Goal: Task Accomplishment & Management: Use online tool/utility

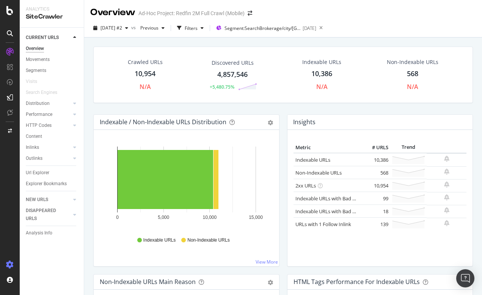
click at [12, 265] on icon at bounding box center [10, 265] width 8 height 8
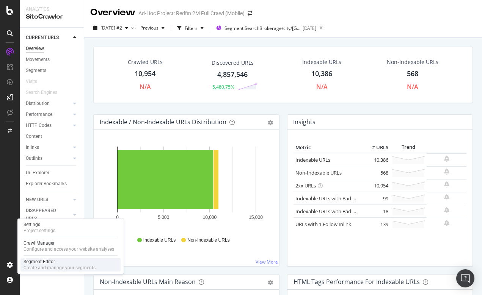
click at [46, 263] on div "Segment Editor" at bounding box center [59, 262] width 72 height 6
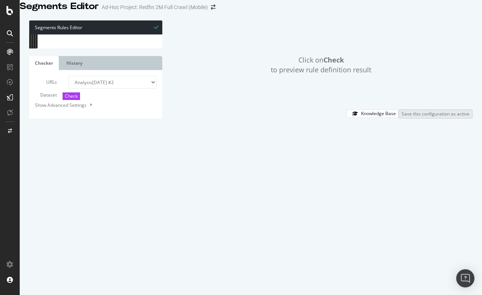
click at [63, 100] on button "Check" at bounding box center [71, 95] width 17 height 7
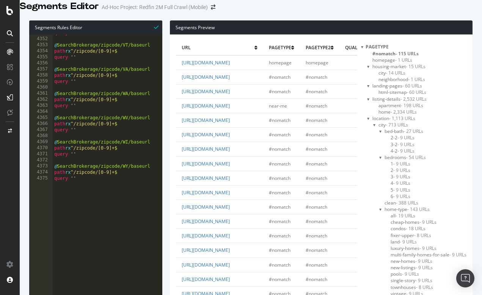
scroll to position [0, 0]
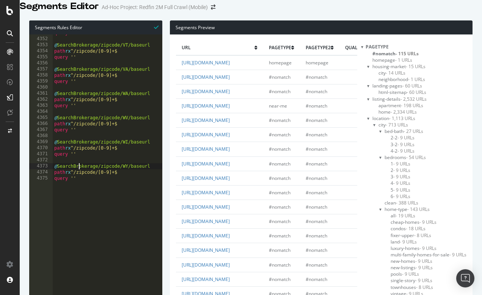
type textarea "query ''"
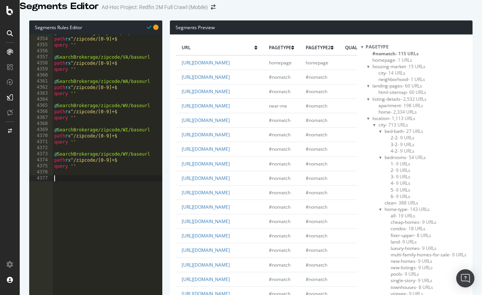
paste textarea "@rental/[GEOGRAPHIC_DATA]/city/AllCities"
type textarea "@rental/[GEOGRAPHIC_DATA]/city/AllCities"
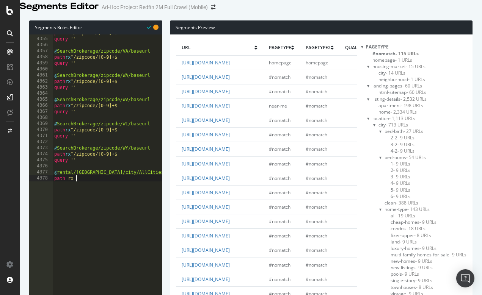
paste textarea "/city/[^/]+/AL/[^/]+/rentals"
type textarea "path rx ^/city/[^/]+/AL/[^/]+/rentals"
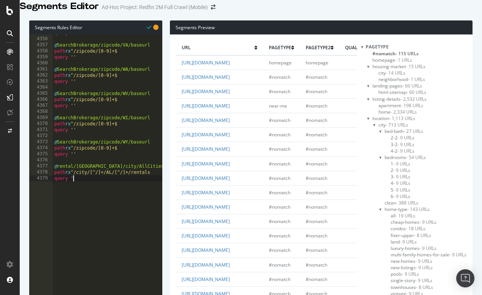
scroll to position [0, 2]
type textarea "query ''"
select select "urlList"
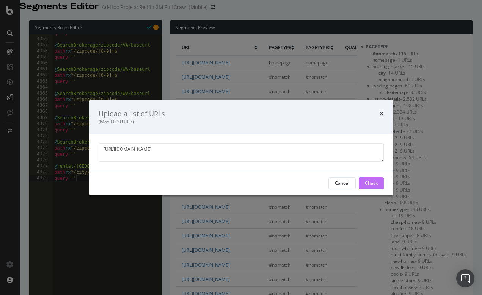
type textarea "[URL][DOMAIN_NAME]"
click at [368, 183] on div "Check" at bounding box center [371, 183] width 13 height 6
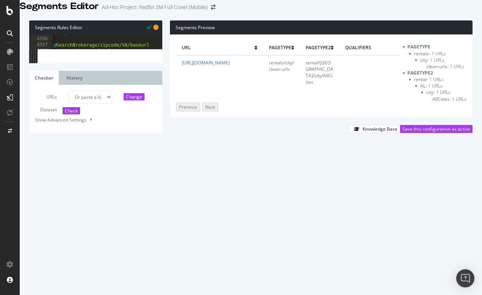
scroll to position [0, 0]
drag, startPoint x: 82, startPoint y: 188, endPoint x: 48, endPoint y: 175, distance: 36.1
click at [48, 49] on div "query '' 4355 4356 4357 4358 4359 4360 4361 4362 4363 4364 4365 4366 4367 4368 …" at bounding box center [95, 41] width 133 height 15
drag, startPoint x: 55, startPoint y: 174, endPoint x: 83, endPoint y: 187, distance: 31.7
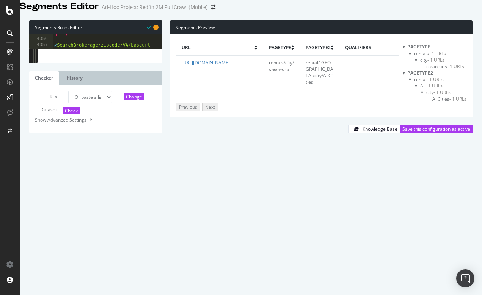
click at [83, 49] on div "4355 4356 4357 4358 4359 4360 4361 4362 4363 4364 4365 4366 4367 4368 4369 4370…" at bounding box center [95, 41] width 133 height 15
type textarea "path rx ^/city/[^/]+/AL/[^/]+/rentals query ''"
select select "analysis:20250822-2"
click at [65, 114] on span "Check" at bounding box center [71, 111] width 13 height 6
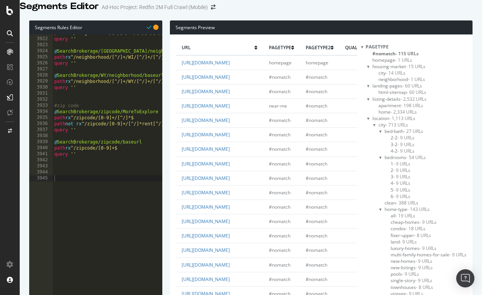
click at [361, 50] on div at bounding box center [362, 47] width 2 height 6
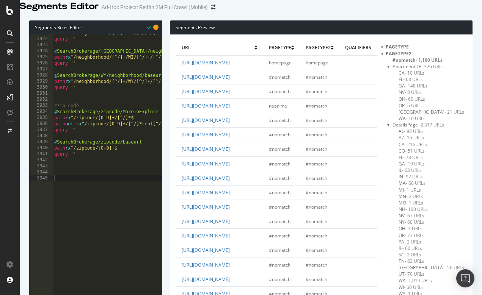
click at [387, 70] on div at bounding box center [388, 66] width 3 height 6
click at [389, 76] on div at bounding box center [388, 73] width 3 height 6
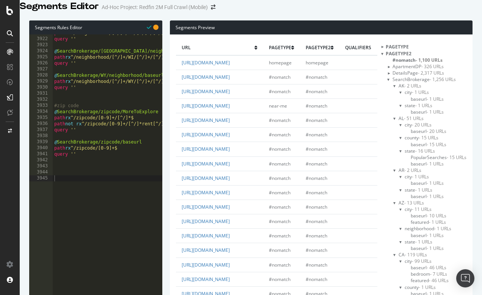
click at [394, 89] on div at bounding box center [394, 86] width 3 height 6
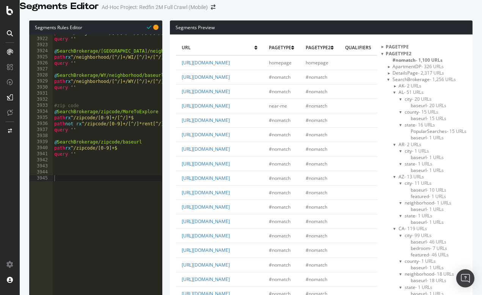
click at [394, 95] on div at bounding box center [394, 92] width 3 height 6
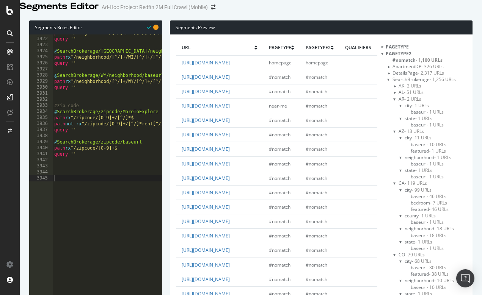
click at [393, 102] on div at bounding box center [394, 99] width 3 height 6
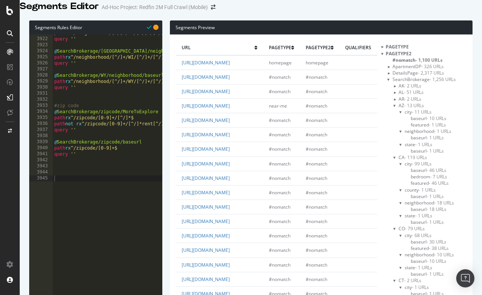
click at [394, 109] on div at bounding box center [394, 105] width 3 height 6
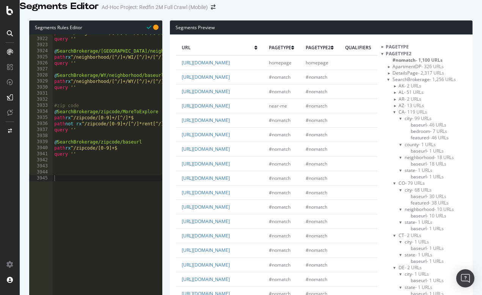
click at [393, 115] on div at bounding box center [394, 112] width 3 height 6
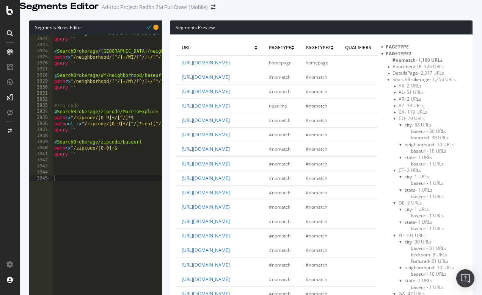
click at [394, 122] on div at bounding box center [394, 118] width 3 height 6
click at [393, 89] on div "AK - 2 URLs" at bounding box center [429, 86] width 73 height 6
click at [394, 88] on div at bounding box center [394, 86] width 6 height 3
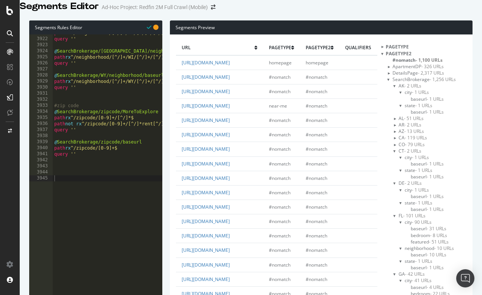
click at [394, 139] on div at bounding box center [394, 137] width 6 height 3
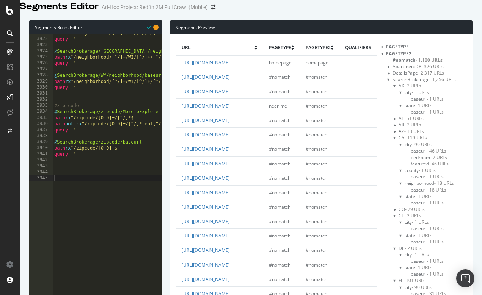
click at [394, 89] on div at bounding box center [394, 86] width 3 height 6
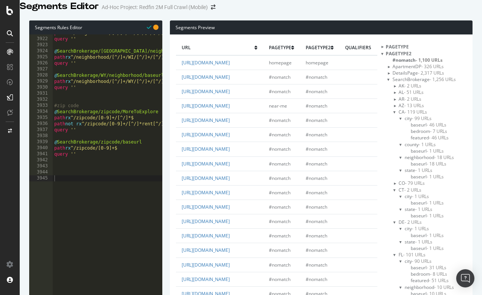
click at [393, 115] on div at bounding box center [394, 112] width 3 height 6
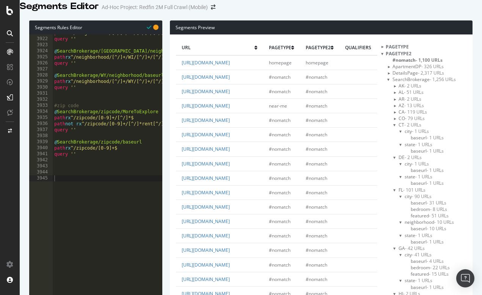
scroll to position [26, 0]
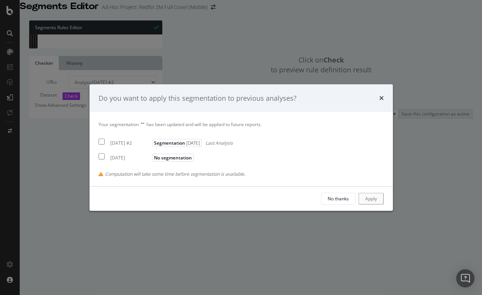
click at [102, 142] on input "modal" at bounding box center [102, 142] width 6 height 6
checkbox input "true"
click at [373, 196] on div "Apply" at bounding box center [372, 199] width 12 height 6
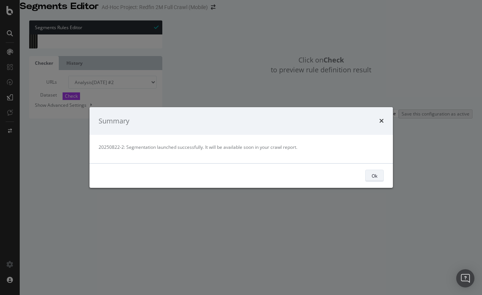
click at [379, 177] on button "Ok" at bounding box center [374, 176] width 19 height 12
